Goal: Task Accomplishment & Management: Use online tool/utility

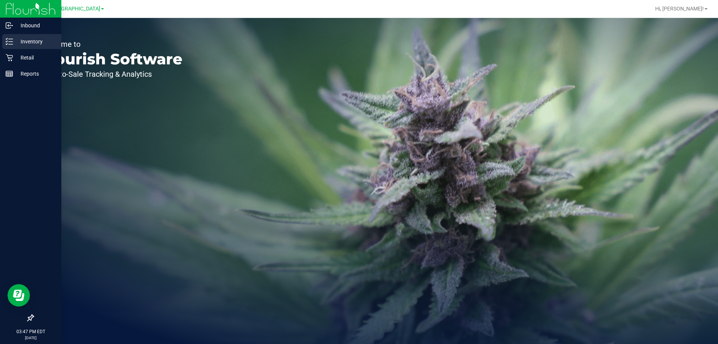
click at [13, 40] on icon at bounding box center [9, 41] width 7 height 7
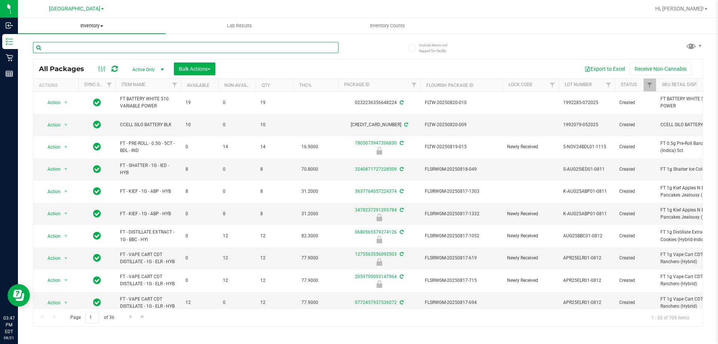
drag, startPoint x: 123, startPoint y: 47, endPoint x: 127, endPoint y: 28, distance: 19.1
click at [123, 47] on input "text" at bounding box center [186, 47] width 306 height 11
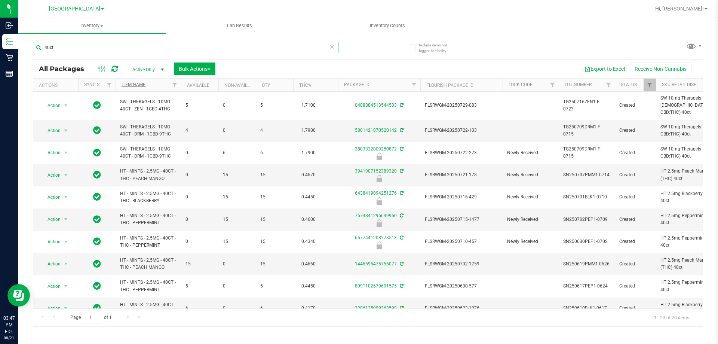
type input "40ct"
click at [135, 82] on link "Item Name" at bounding box center [134, 84] width 24 height 5
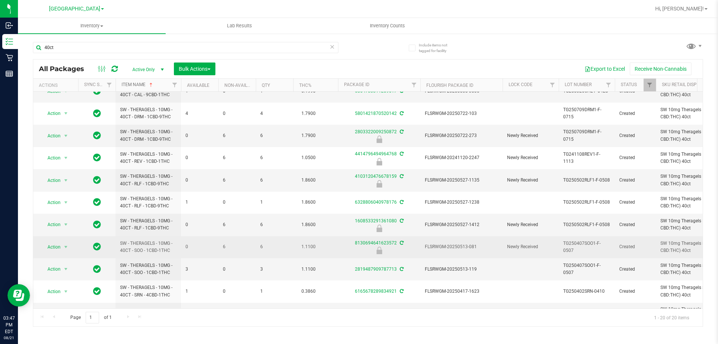
scroll to position [224, 0]
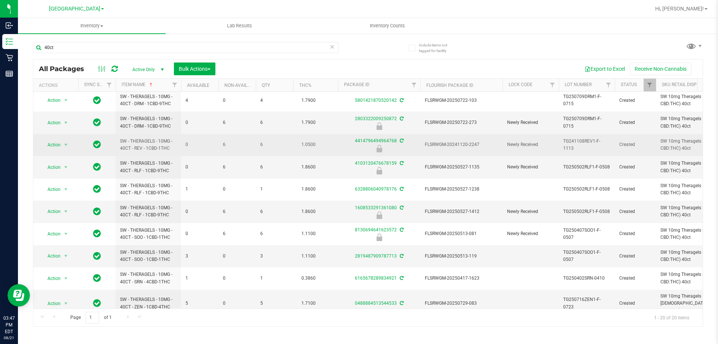
click at [458, 145] on span "FLSRWGM-20241120-2247" at bounding box center [461, 144] width 73 height 7
click at [51, 143] on span "Action" at bounding box center [51, 145] width 20 height 10
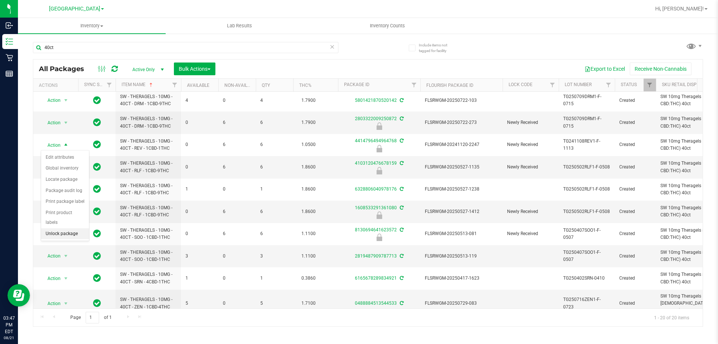
click at [66, 228] on li "Unlock package" at bounding box center [65, 233] width 48 height 11
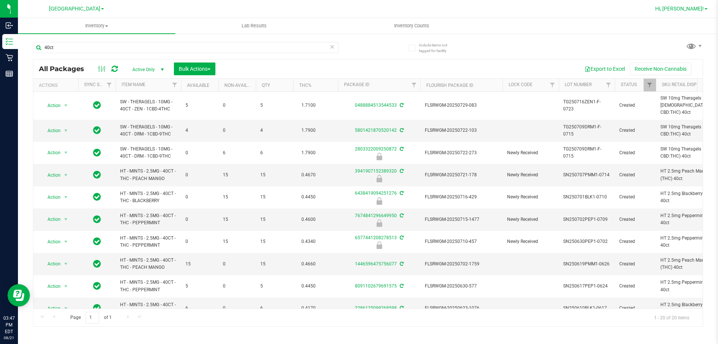
click at [686, 9] on span "Hi, [PERSON_NAME]!" at bounding box center [679, 9] width 49 height 6
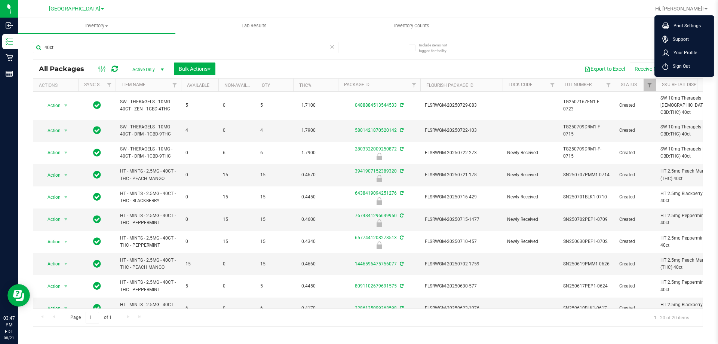
drag, startPoint x: 687, startPoint y: 64, endPoint x: 699, endPoint y: 59, distance: 13.1
click at [687, 65] on span "Sign Out" at bounding box center [680, 65] width 22 height 7
